Goal: Task Accomplishment & Management: Manage account settings

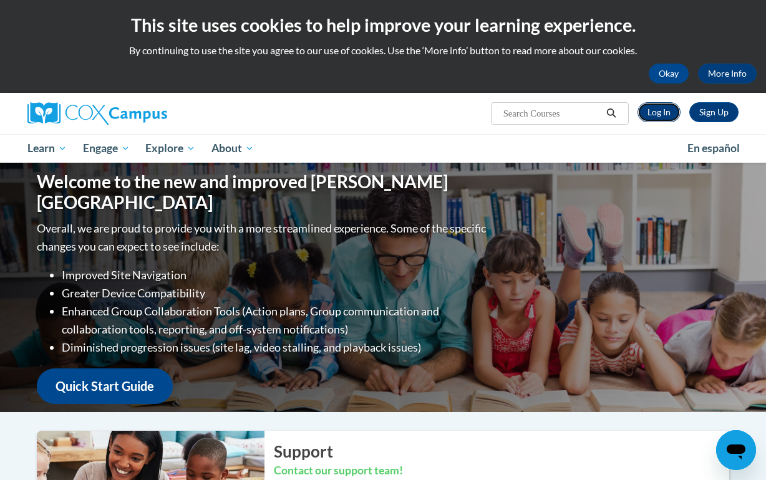
click at [654, 111] on link "Log In" at bounding box center [658, 112] width 43 height 20
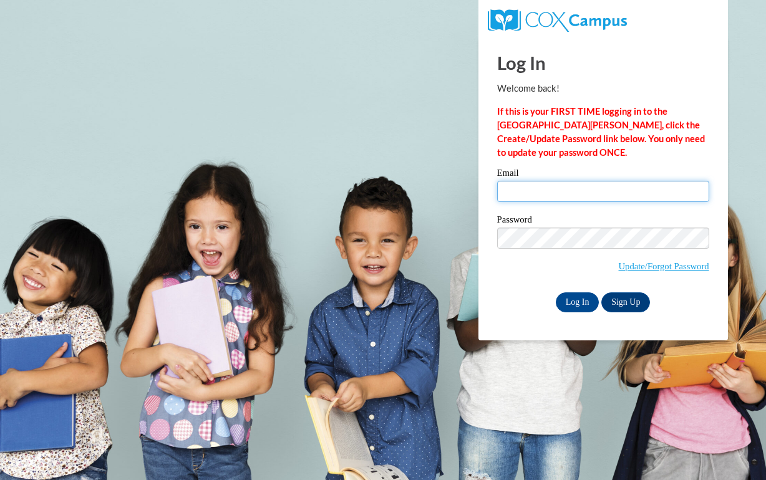
click at [530, 187] on input "Email" at bounding box center [603, 191] width 212 height 21
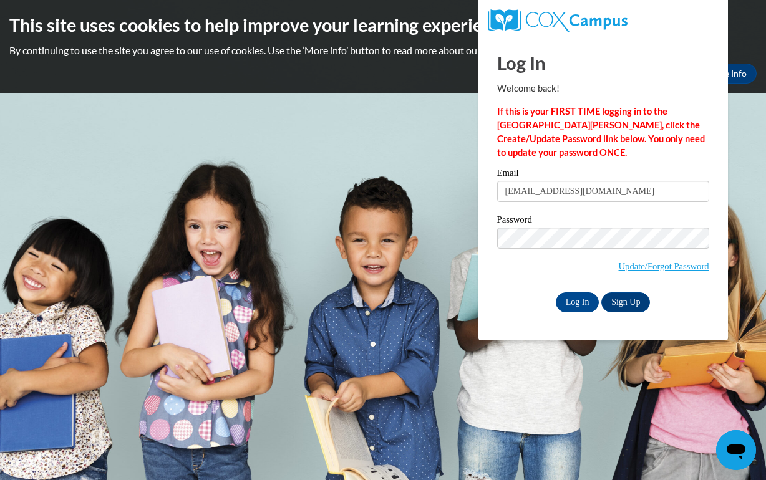
click at [540, 253] on span "Update/Forgot Password" at bounding box center [603, 254] width 212 height 52
type input "mlsimp6470@ung.edu"
click at [584, 304] on input "Log In" at bounding box center [578, 303] width 44 height 20
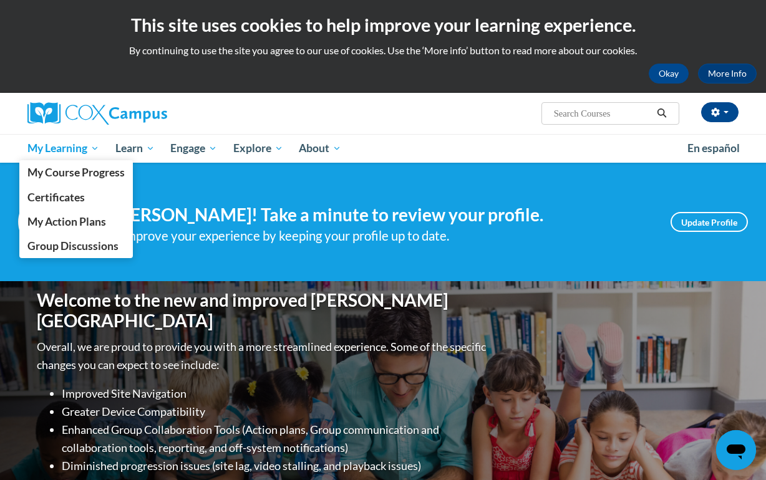
click at [70, 153] on span "My Learning" at bounding box center [63, 148] width 72 height 15
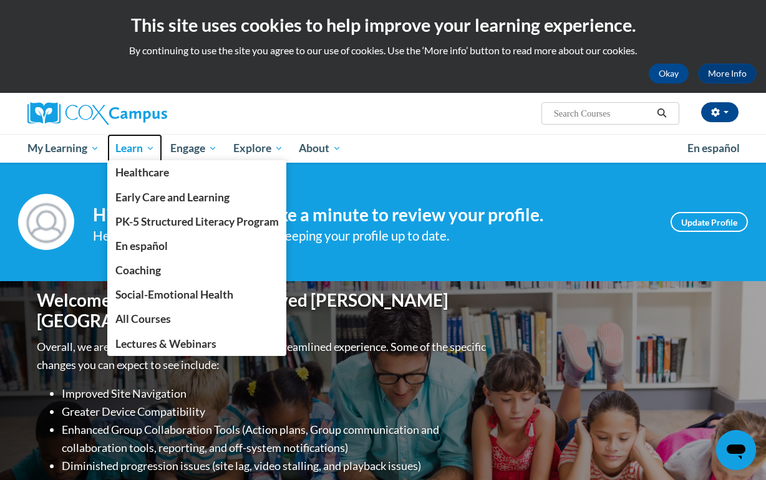
click at [144, 148] on span "Learn" at bounding box center [134, 148] width 39 height 15
